Goal: Information Seeking & Learning: Learn about a topic

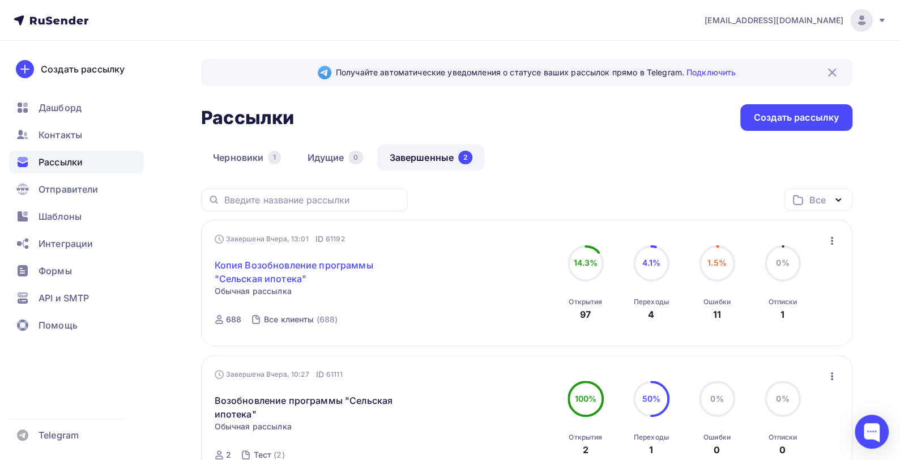
click at [292, 266] on link "Копия Возобновление программы "Сельская ипотека"" at bounding box center [312, 271] width 194 height 27
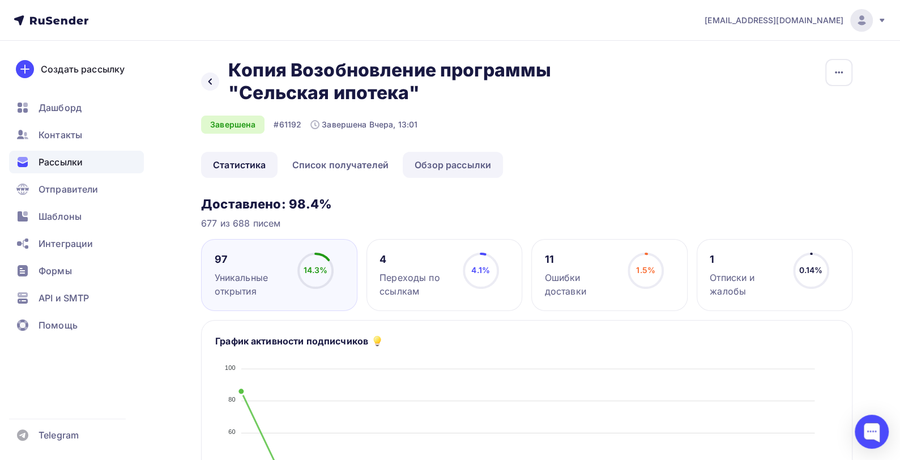
click at [477, 160] on link "Обзор рассылки" at bounding box center [453, 165] width 100 height 26
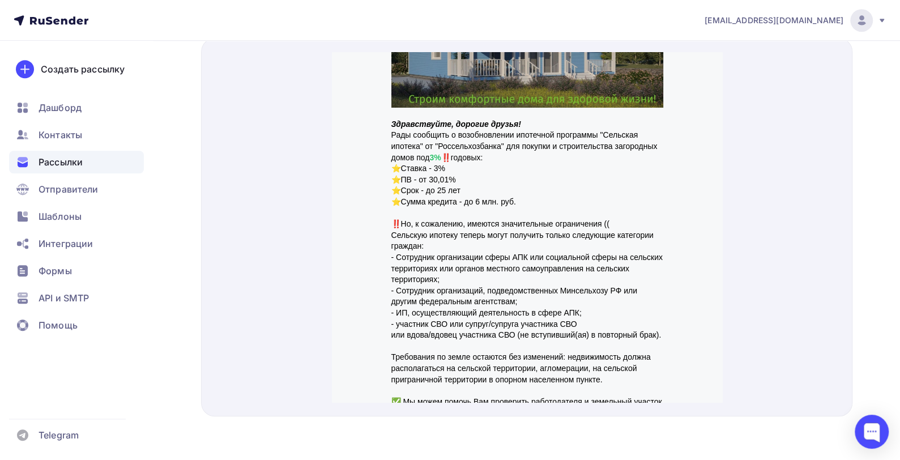
scroll to position [118, 0]
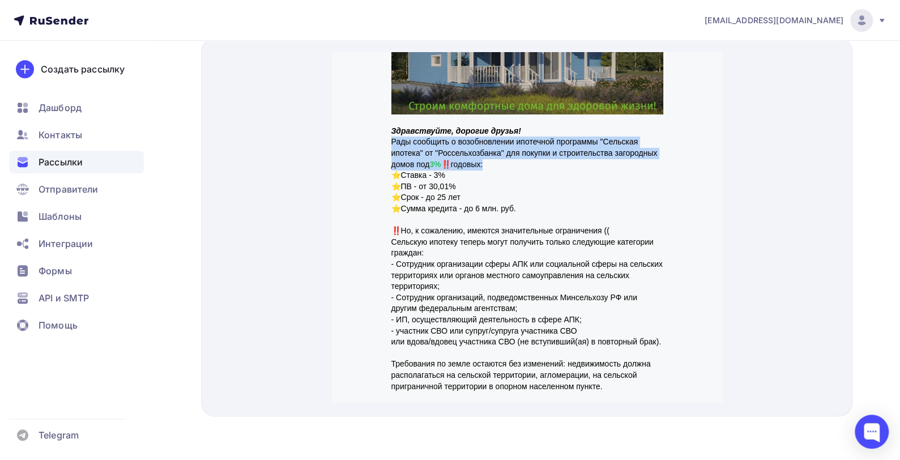
drag, startPoint x: 384, startPoint y: 118, endPoint x: 486, endPoint y: 143, distance: 104.3
click at [486, 143] on p "Рады сообщить о возобновлении ипотечной программы "Сельская ипотека" от "Россел…" at bounding box center [527, 139] width 272 height 33
copy p "Рады сообщить о возобновлении ипотечной программы "Сельская ипотека" от "Россел…"
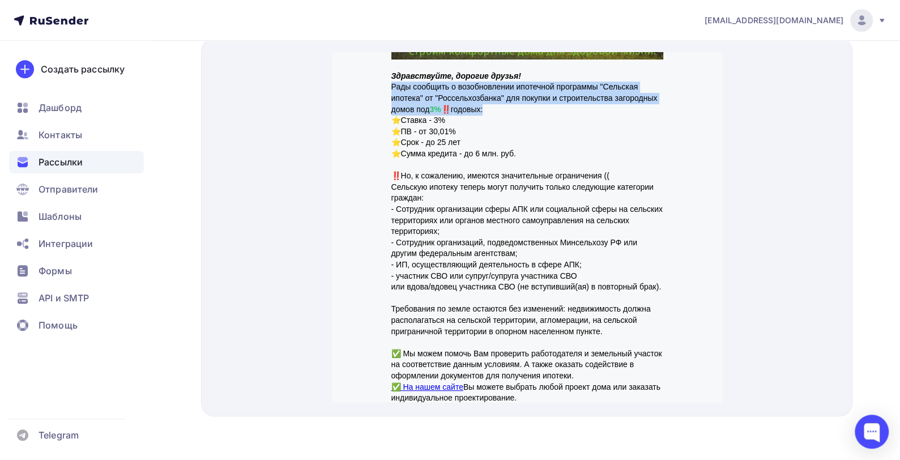
scroll to position [203, 0]
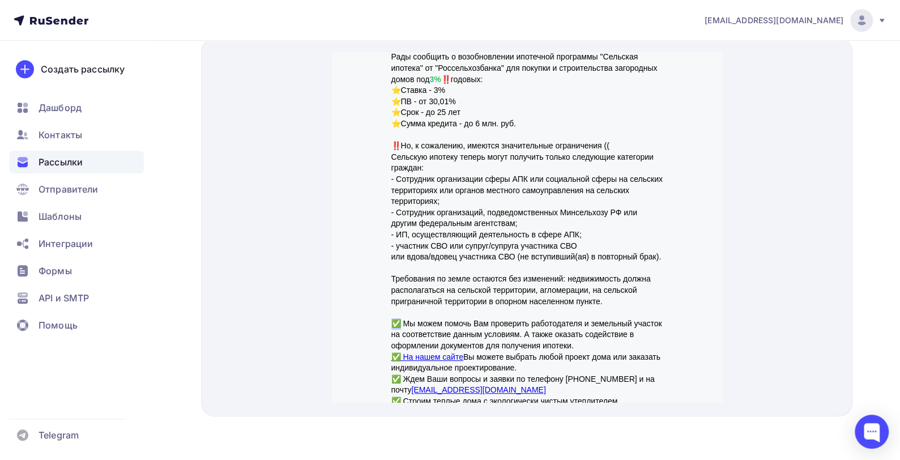
click at [391, 305] on p "✅ Мы можем помочь Вам проверить работодателя и земельный участок на соответстви…" at bounding box center [527, 321] width 272 height 33
copy p "✅"
